Goal: Task Accomplishment & Management: Use online tool/utility

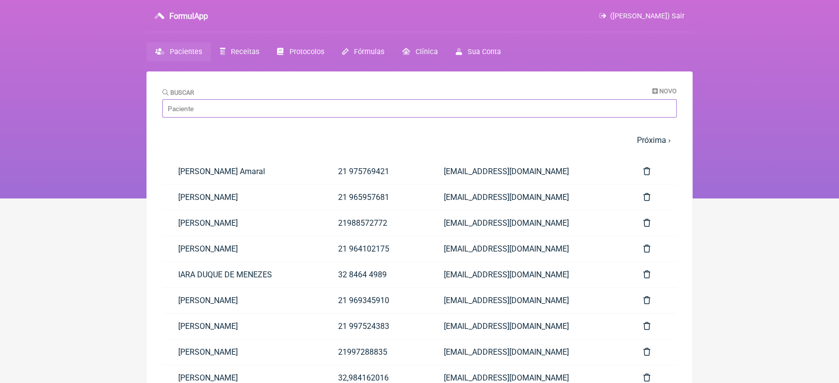
click at [210, 99] on input "Buscar" at bounding box center [419, 108] width 515 height 18
click at [86, 199] on html "FormulApp (VINICIUS VIEIRA PASCHOAL) Sair Pacientes Receitas Protocolos Fórmula…" at bounding box center [419, 99] width 839 height 199
click at [333, 112] on input "Buscar" at bounding box center [419, 108] width 515 height 18
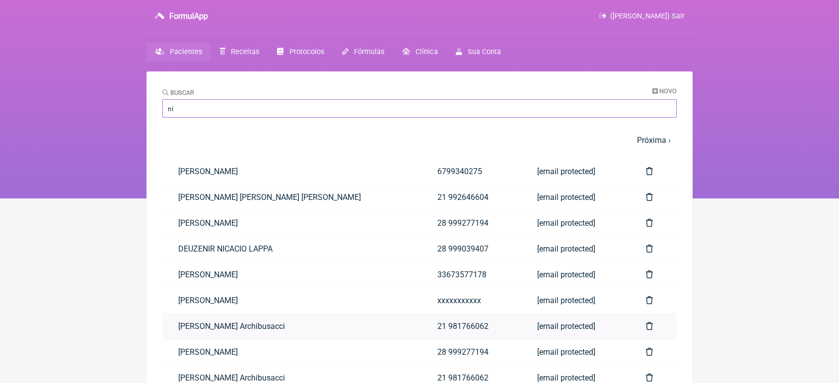
type input "ni"
click at [327, 330] on link "[PERSON_NAME] Archibusacci" at bounding box center [291, 326] width 259 height 25
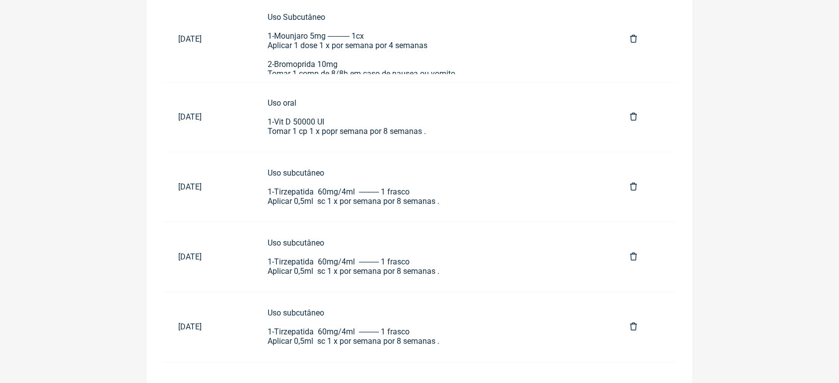
scroll to position [527, 0]
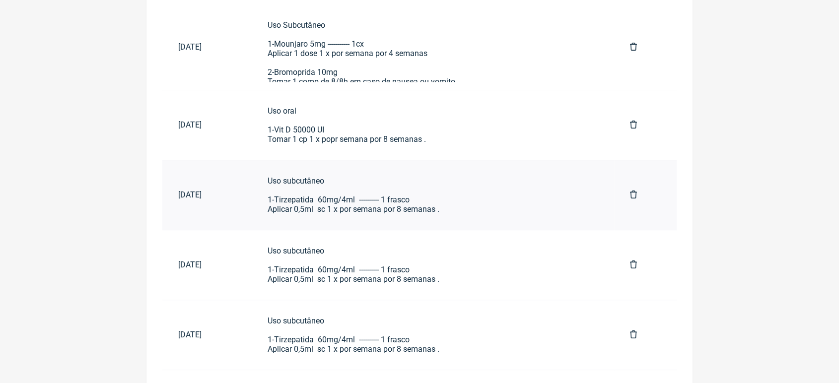
click at [443, 200] on div "Uso subcutâneo 1-Tirzepatida 60mg/4ml ---------- 1 frasco Aplicar 0,5ml sc 1 x …" at bounding box center [433, 195] width 331 height 38
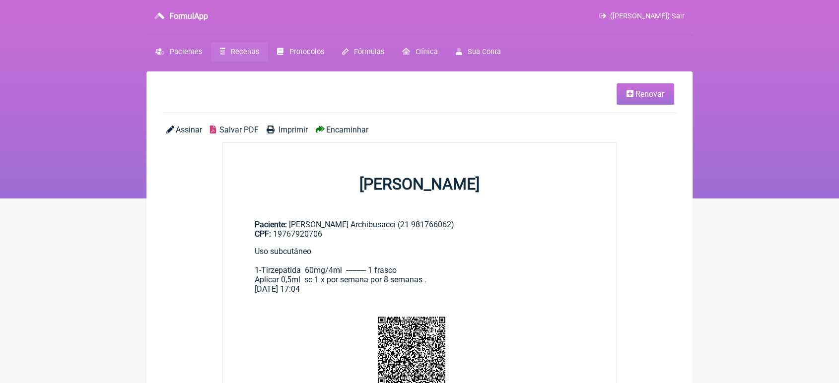
click at [632, 100] on link "Renovar" at bounding box center [646, 93] width 58 height 21
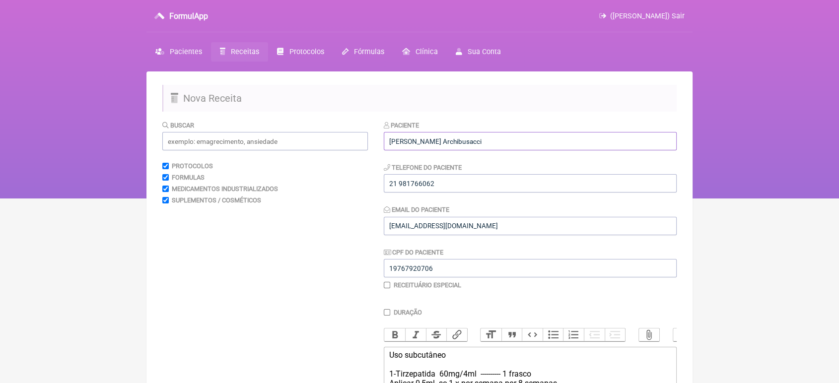
click at [497, 134] on input "[PERSON_NAME] Archibusacci" at bounding box center [530, 141] width 293 height 18
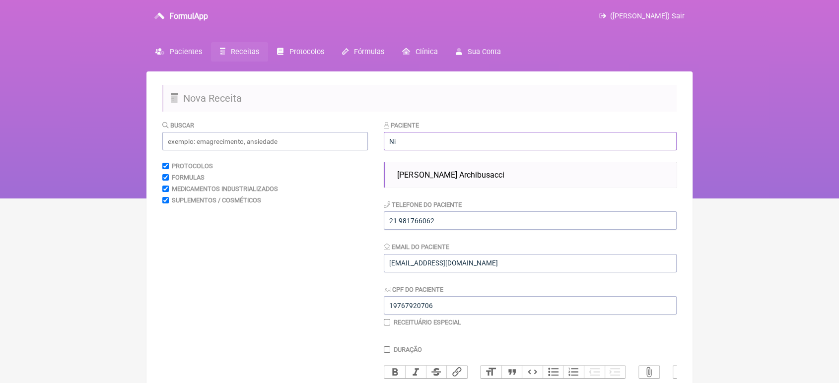
type input "N"
click at [472, 185] on ul "[PERSON_NAME] MONTEIRO" at bounding box center [530, 174] width 293 height 25
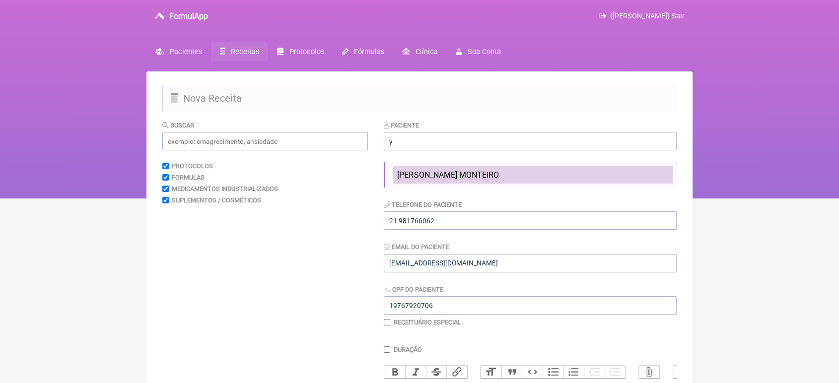
click at [525, 178] on li "[PERSON_NAME] MONTEIRO" at bounding box center [533, 174] width 280 height 17
type input "[PERSON_NAME] MONTEIRO"
type input "28 999991991"
type input "[EMAIL_ADDRESS][DOMAIN_NAME]"
type input "11330485793"
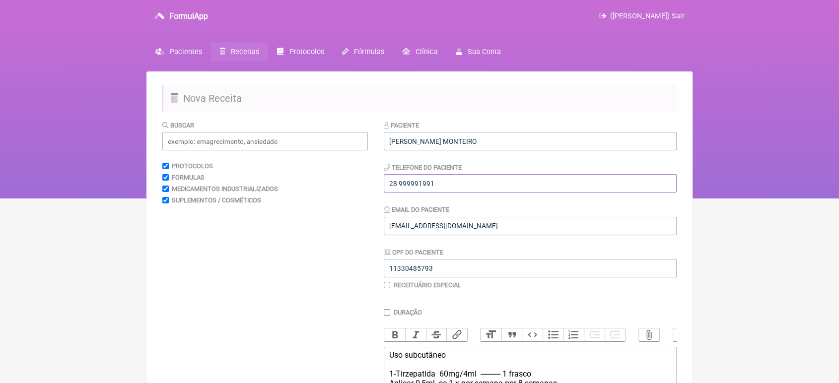
click at [525, 178] on input "28 999991991" at bounding box center [530, 183] width 293 height 18
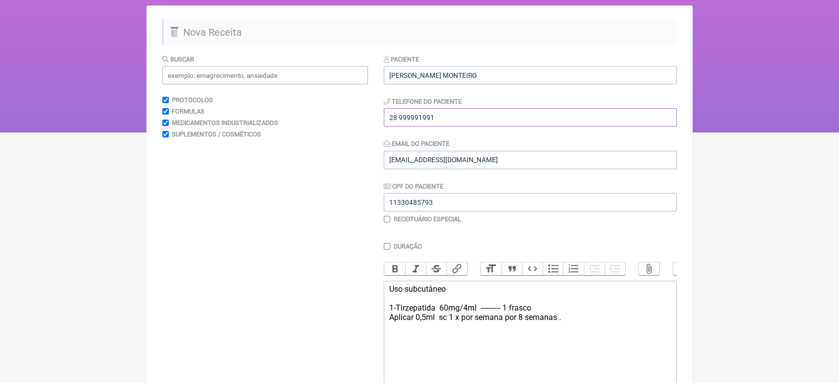
scroll to position [164, 0]
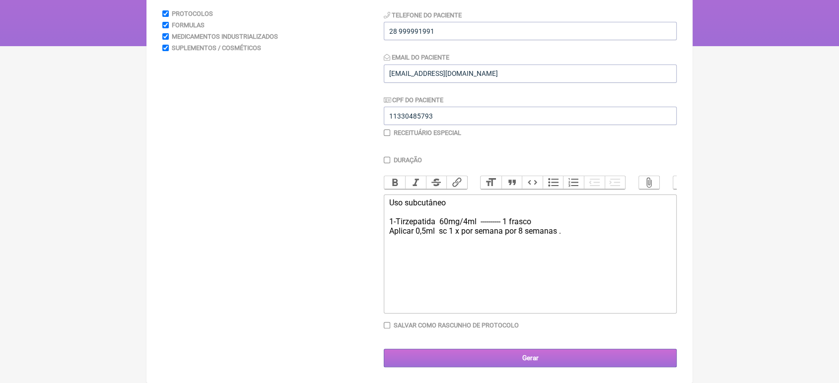
click at [540, 357] on input "Gerar" at bounding box center [530, 358] width 293 height 18
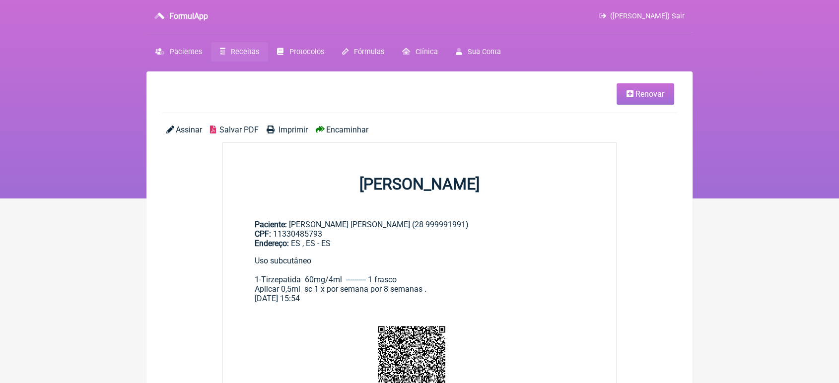
click at [346, 127] on span "Encaminhar" at bounding box center [347, 129] width 42 height 9
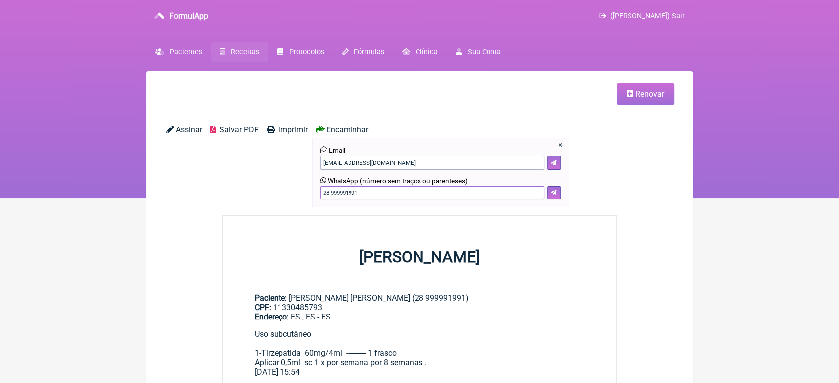
click at [456, 197] on input "28 999991991" at bounding box center [432, 193] width 224 height 14
type input "2"
type input "21993661195"
click at [556, 190] on icon at bounding box center [554, 193] width 6 height 6
